Goal: Task Accomplishment & Management: Complete application form

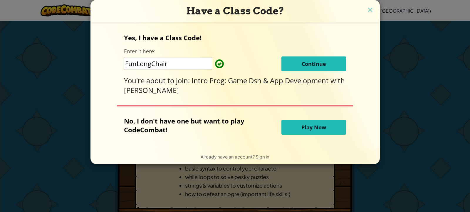
click at [316, 72] on div "Yes, I have a Class Code! Enter it here: FunLongChair Continue You're about to …" at bounding box center [235, 64] width 222 height 62
click at [316, 68] on button "Continue" at bounding box center [314, 63] width 65 height 15
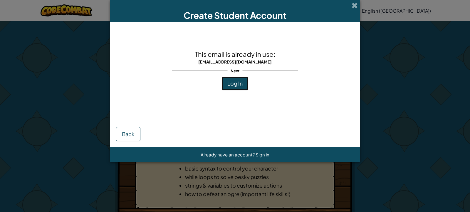
click at [243, 84] on button "Log In" at bounding box center [235, 84] width 26 height 14
